Goal: Navigation & Orientation: Find specific page/section

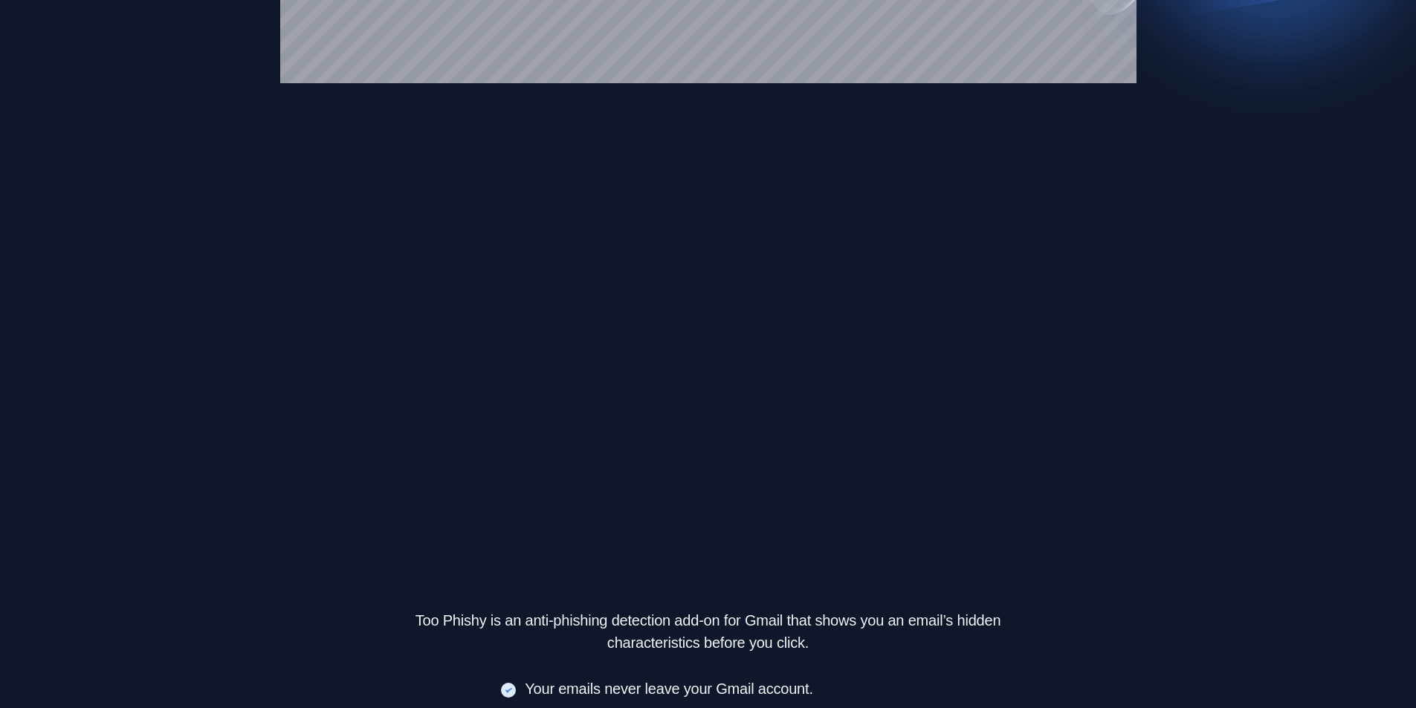
scroll to position [380, 0]
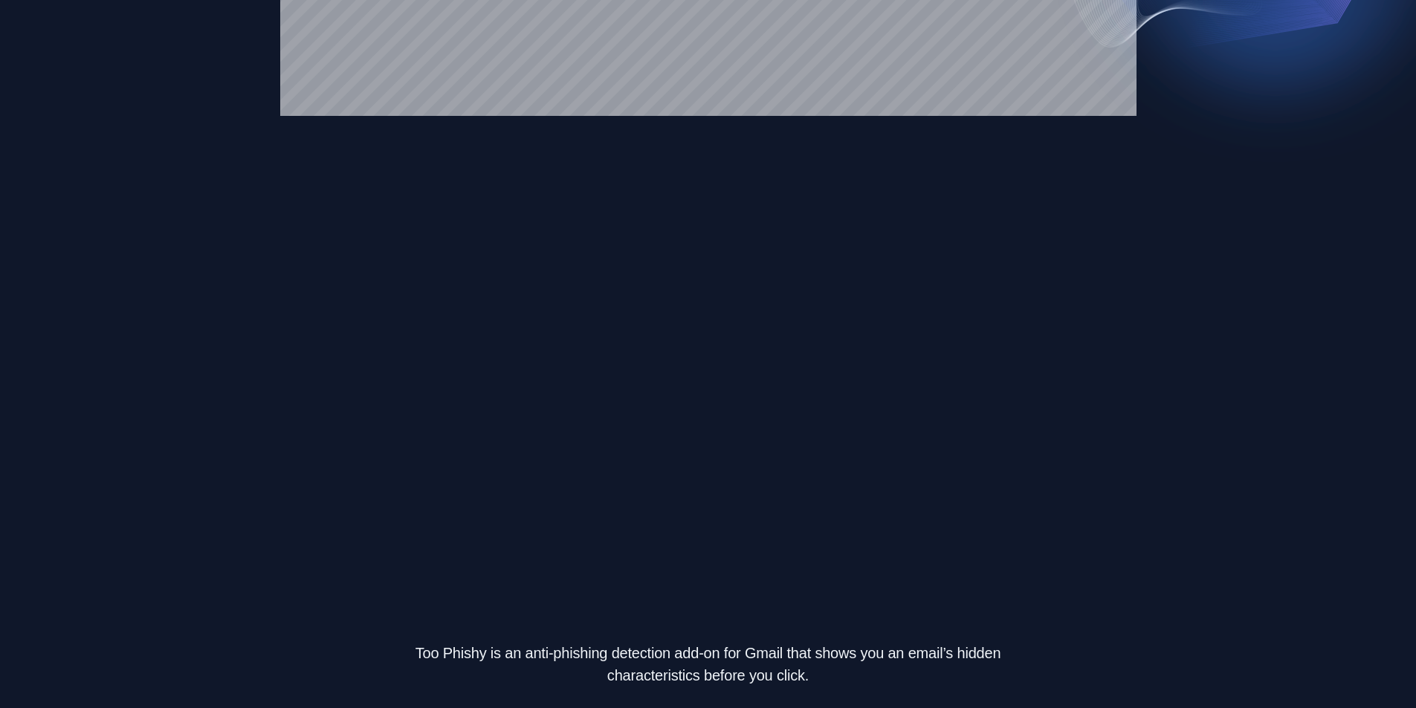
click at [1223, 206] on section "The Only Anti-Phishing Plugin You Will Ever Need for Gmail Since the launch of …" at bounding box center [708, 691] width 1416 height 1832
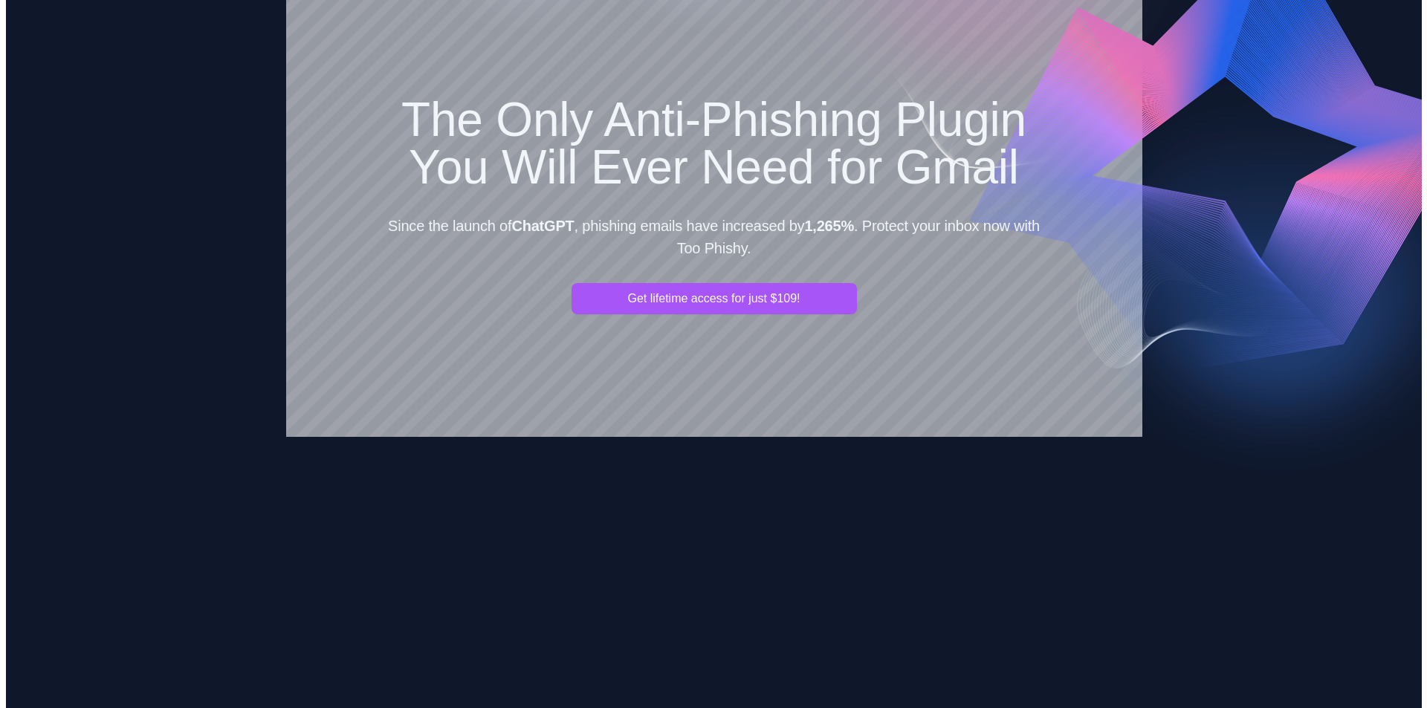
scroll to position [0, 0]
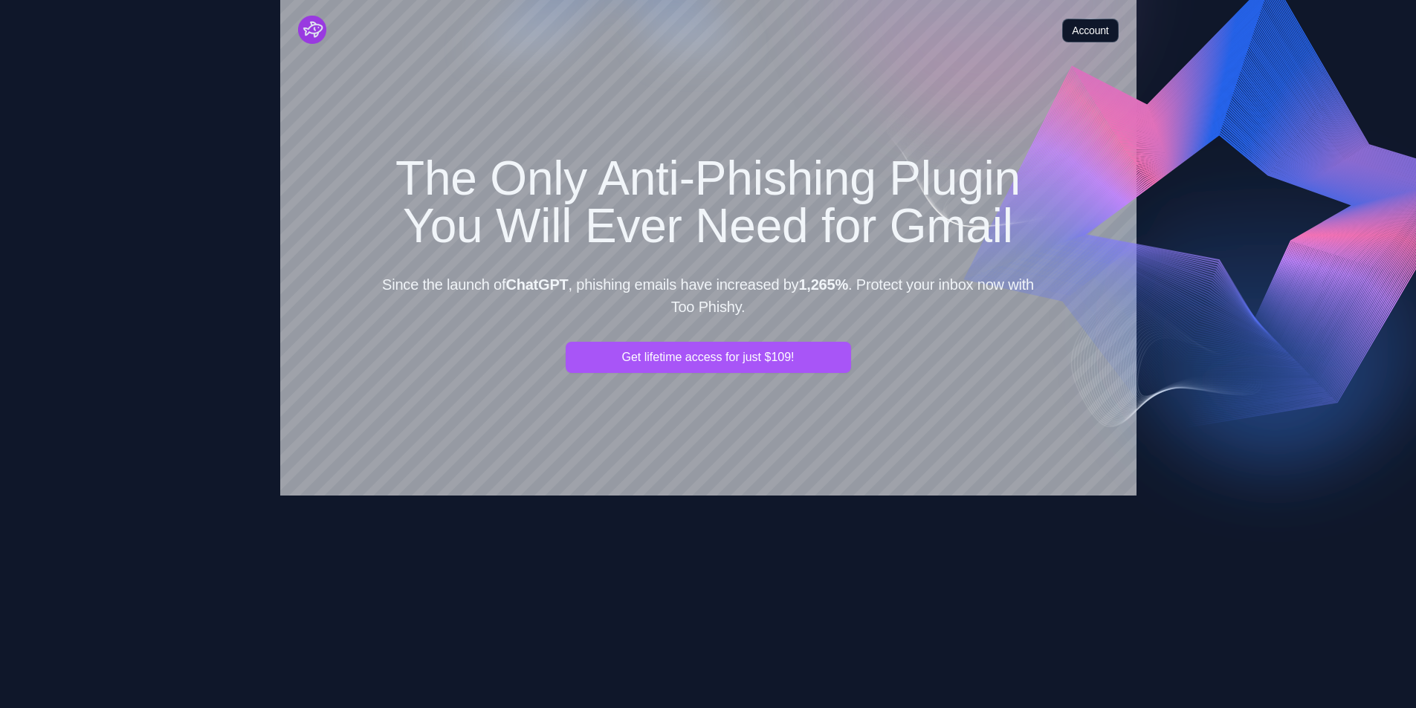
click at [1101, 29] on link "Account" at bounding box center [1090, 31] width 56 height 24
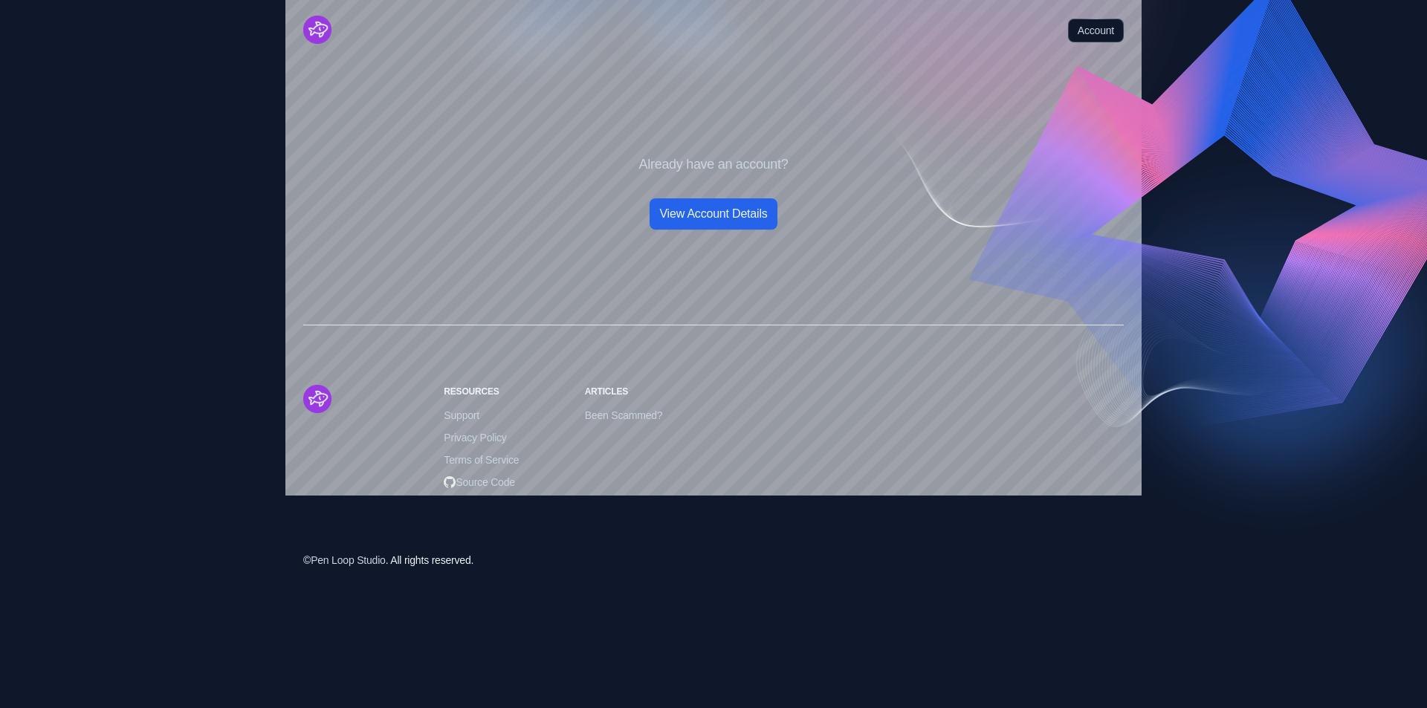
click at [728, 213] on link "View Account Details" at bounding box center [713, 213] width 127 height 31
click at [499, 486] on span "Source Code" at bounding box center [479, 482] width 71 height 16
drag, startPoint x: 1055, startPoint y: 114, endPoint x: 1022, endPoint y: 113, distance: 32.7
click at [1054, 113] on div "Already have an account? View Account Details" at bounding box center [713, 162] width 1427 height 325
click at [329, 29] on img "Cruip" at bounding box center [317, 30] width 28 height 28
